Goal: Task Accomplishment & Management: Use online tool/utility

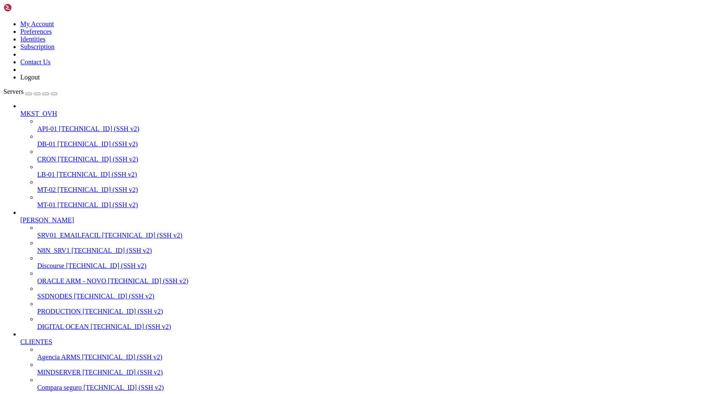
scroll to position [8, 2]
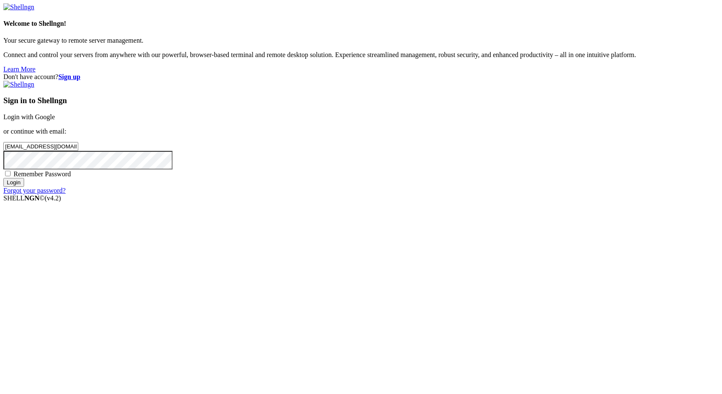
click at [24, 187] on input "Login" at bounding box center [13, 182] width 21 height 9
click at [458, 271] on div "Loading..." at bounding box center [360, 246] width 715 height 52
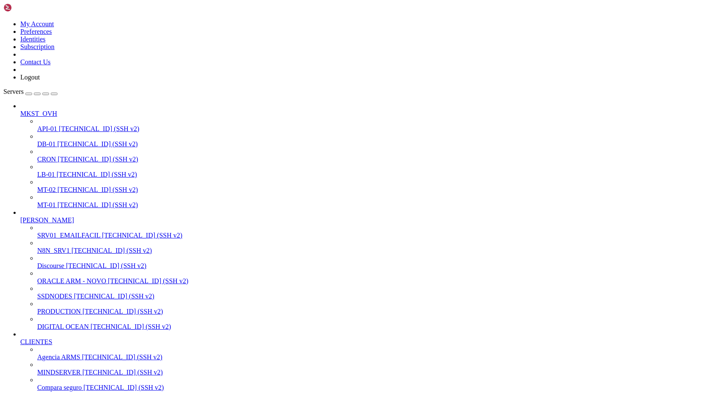
scroll to position [482, 0]
type input "/root"
drag, startPoint x: 703, startPoint y: 1066, endPoint x: 597, endPoint y: 1027, distance: 112.6
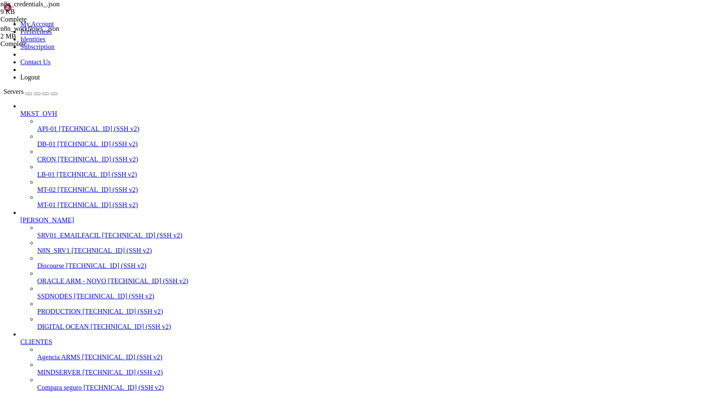
drag, startPoint x: 53, startPoint y: 1138, endPoint x: 106, endPoint y: 1135, distance: 52.9
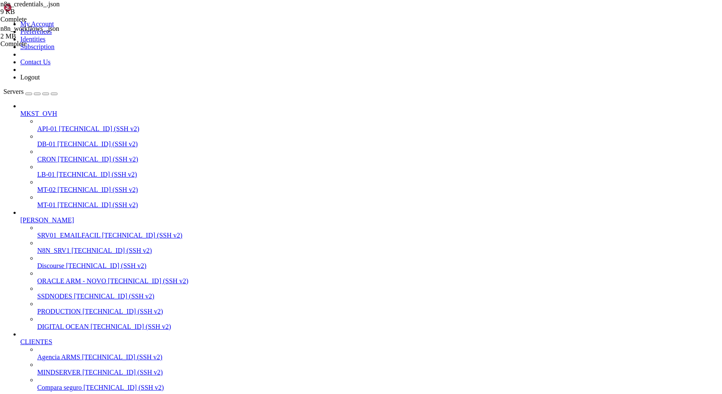
paste input "opt/docker/n8n"
type input "/opt/docker/n8n"
